Goal: Task Accomplishment & Management: Use online tool/utility

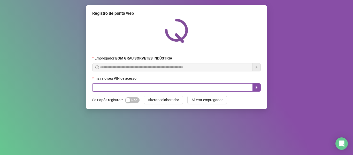
click at [119, 89] on input "text" at bounding box center [172, 87] width 160 height 8
type input "*****"
click at [257, 88] on icon "caret-right" at bounding box center [256, 87] width 4 height 4
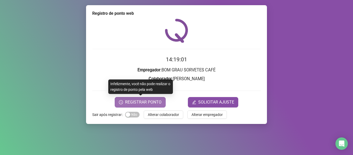
click at [159, 99] on span "REGISTRAR PONTO" at bounding box center [143, 102] width 36 height 6
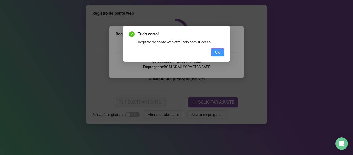
click at [215, 50] on span "OK" at bounding box center [217, 52] width 5 height 6
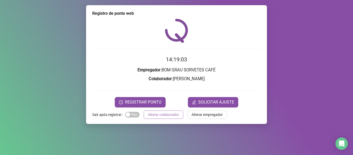
click at [158, 115] on span "Alterar colaborador" at bounding box center [163, 114] width 31 height 6
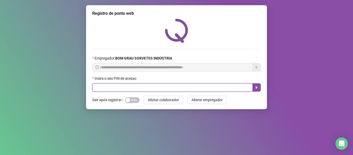
click at [145, 88] on input "text" at bounding box center [172, 87] width 160 height 8
type input "*"
type input "*****"
click at [256, 85] on button "button" at bounding box center [256, 87] width 8 height 8
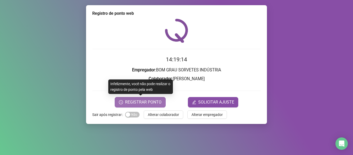
click at [149, 101] on span "REGISTRAR PONTO" at bounding box center [143, 102] width 36 height 6
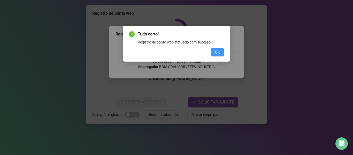
click at [220, 53] on button "OK" at bounding box center [217, 52] width 13 height 8
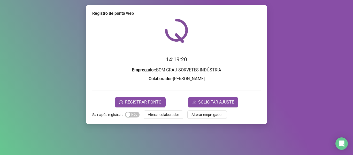
click at [164, 114] on span "Alterar colaborador" at bounding box center [163, 114] width 31 height 6
